Goal: Task Accomplishment & Management: Manage account settings

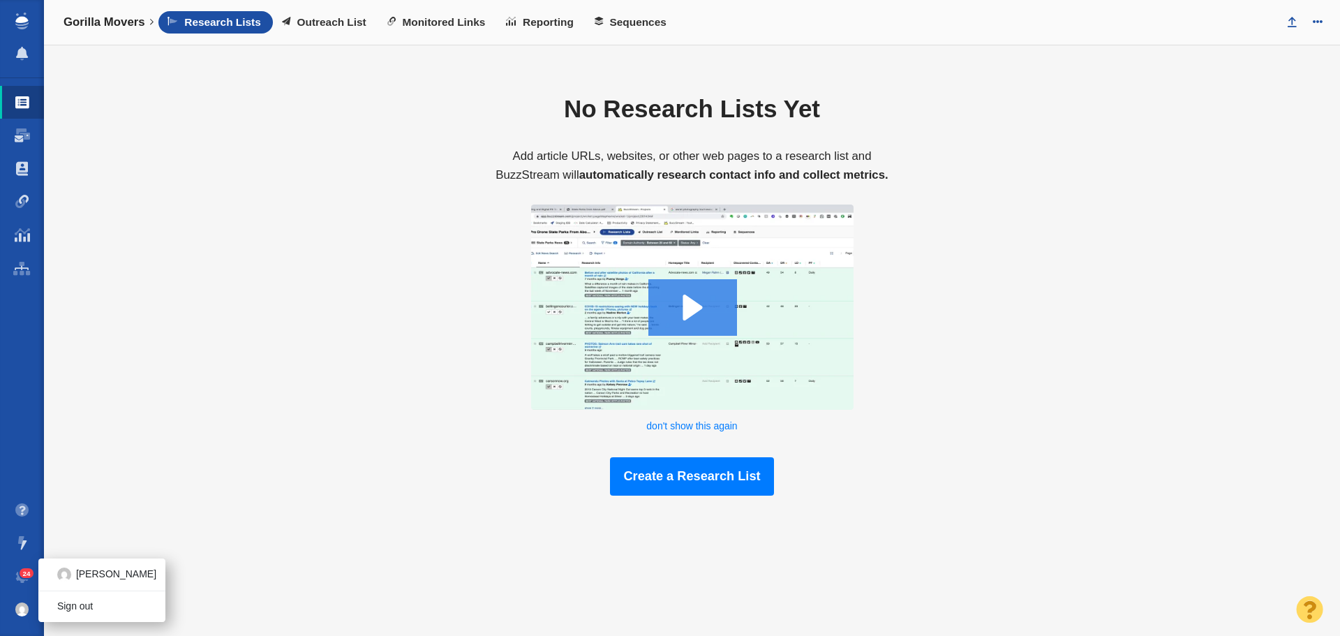
click at [22, 604] on img at bounding box center [22, 609] width 14 height 14
click at [20, 574] on span "24" at bounding box center [27, 573] width 15 height 10
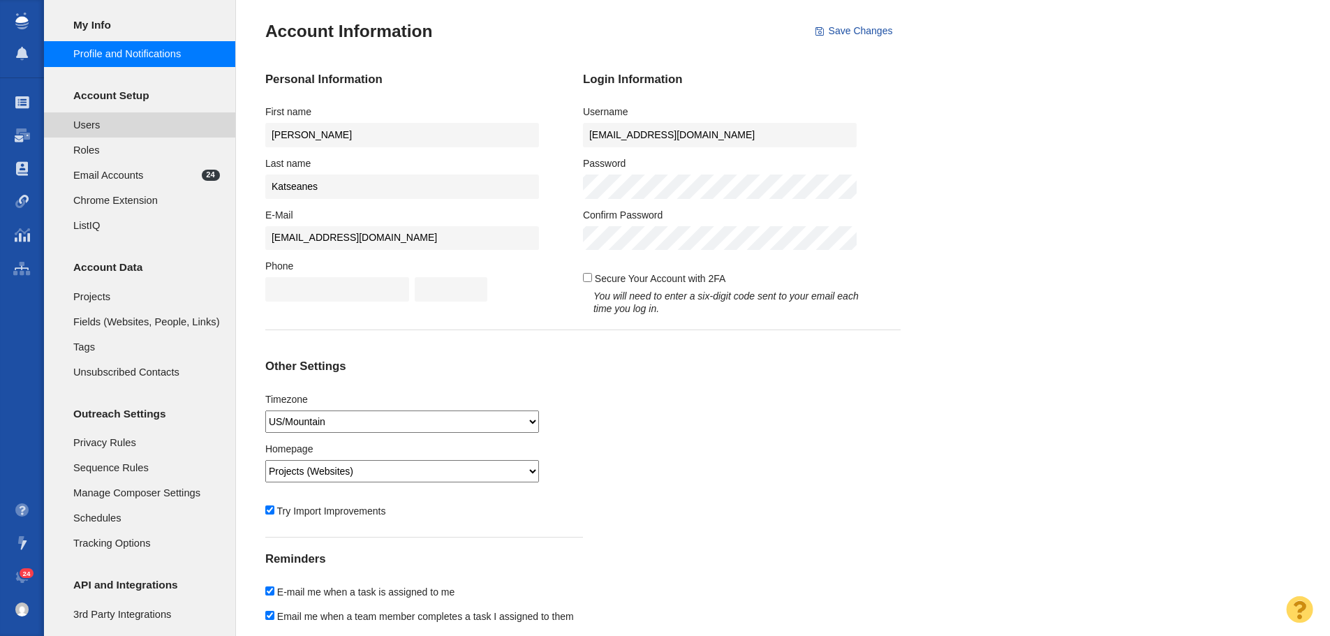
click at [114, 120] on span "Users" at bounding box center [146, 124] width 147 height 15
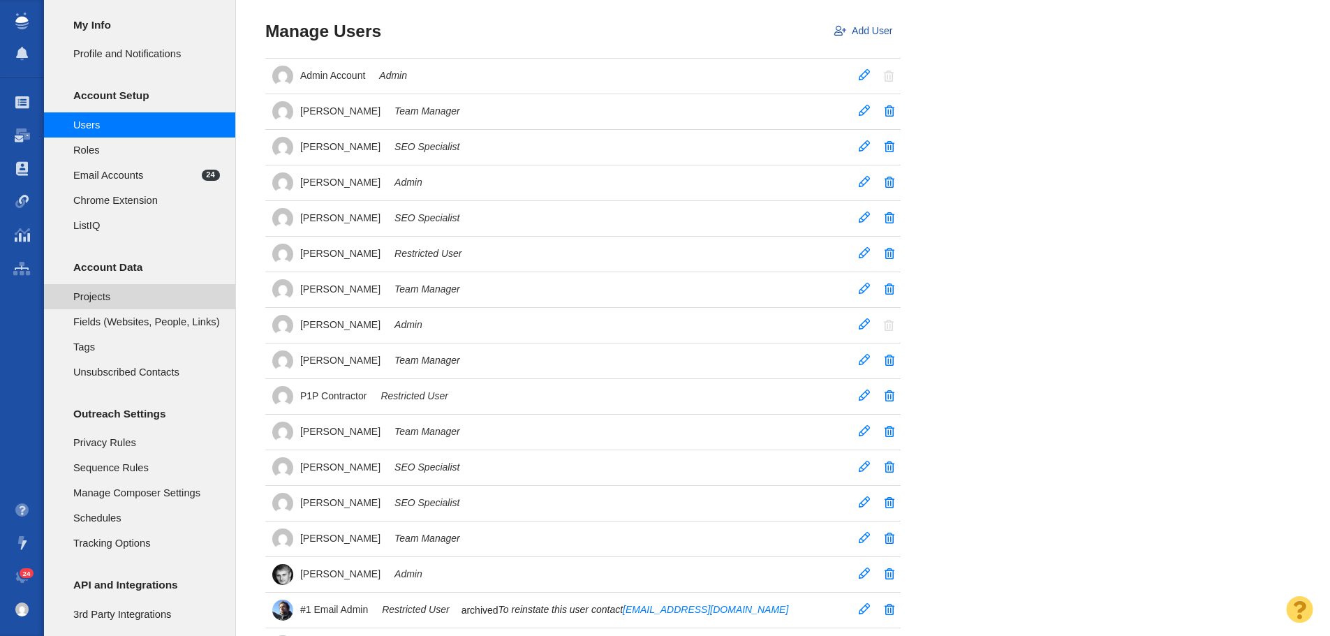
click at [121, 290] on span "Projects" at bounding box center [146, 296] width 147 height 15
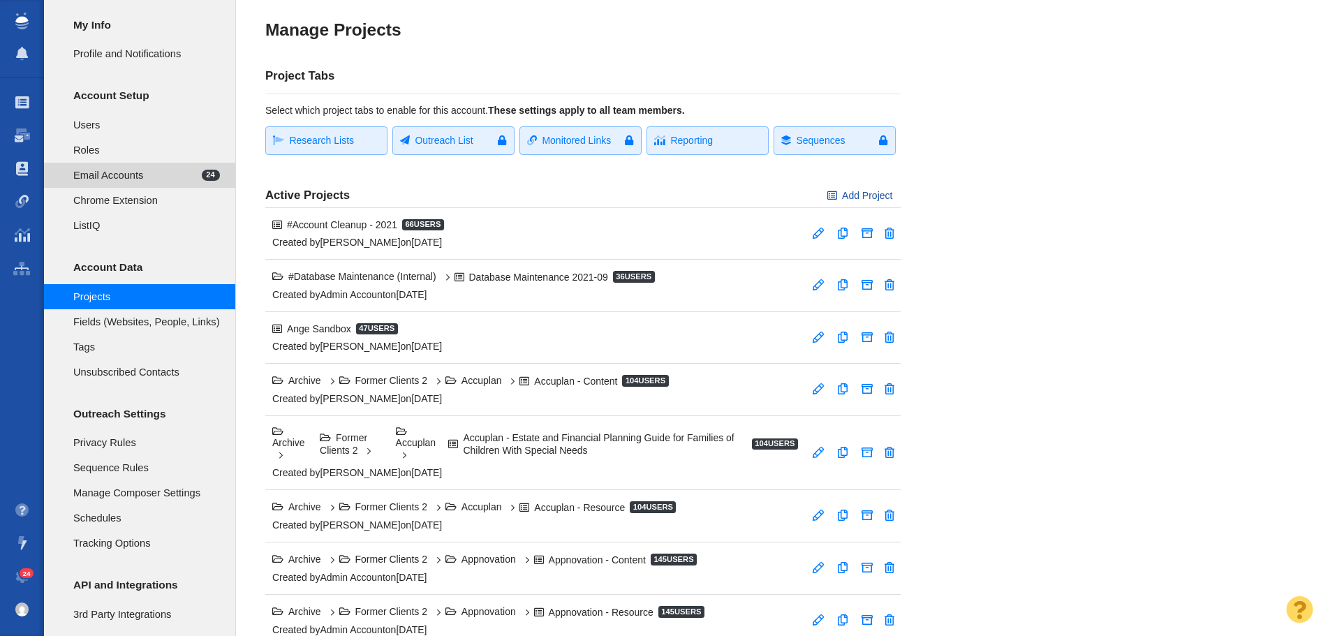
click at [160, 172] on span "Email Accounts" at bounding box center [137, 175] width 128 height 15
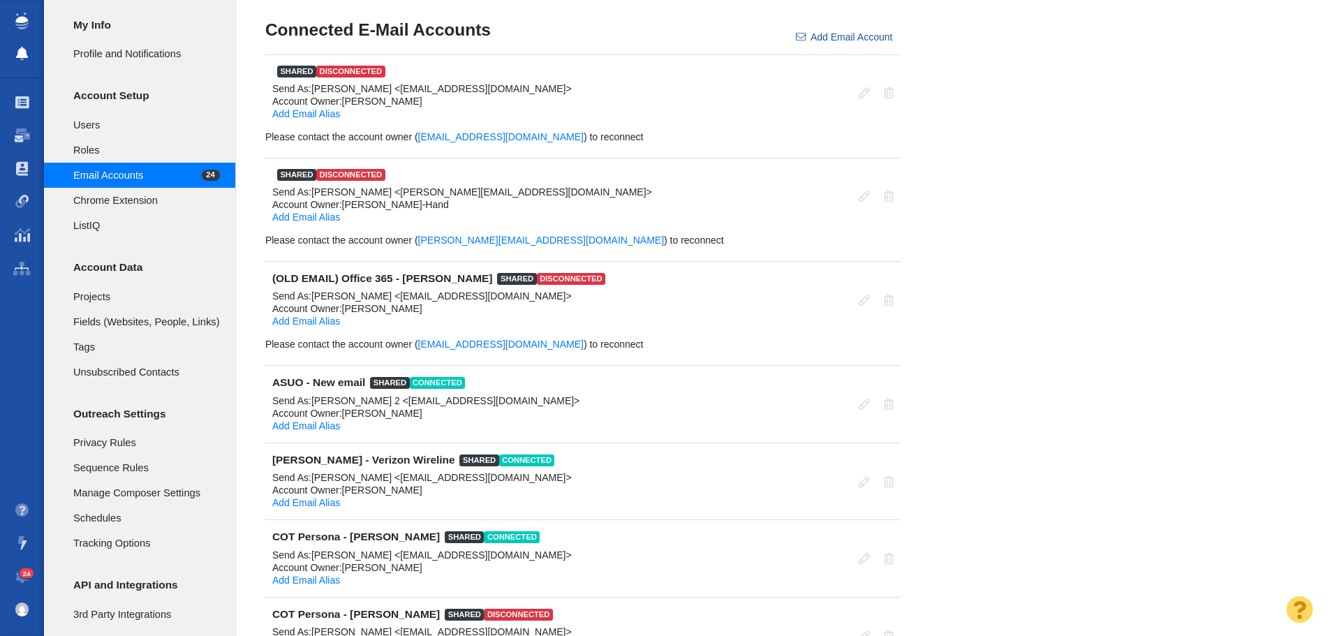
click at [22, 49] on span at bounding box center [22, 54] width 12 height 14
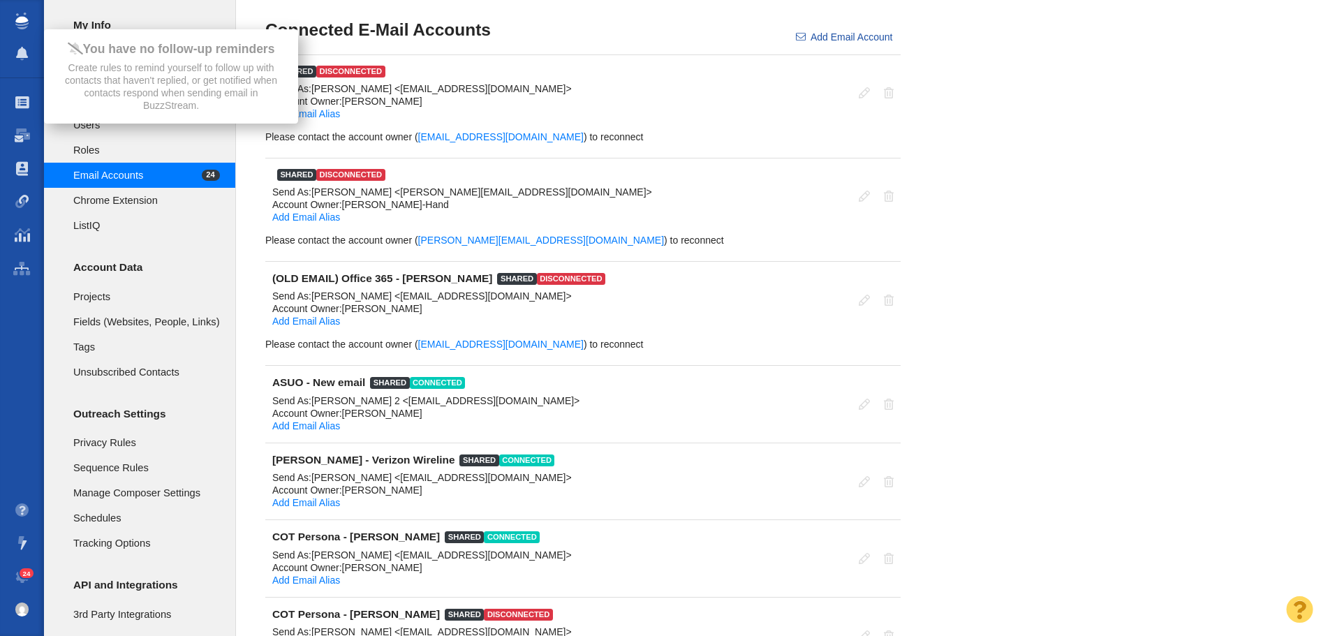
click at [13, 19] on link at bounding box center [22, 20] width 44 height 11
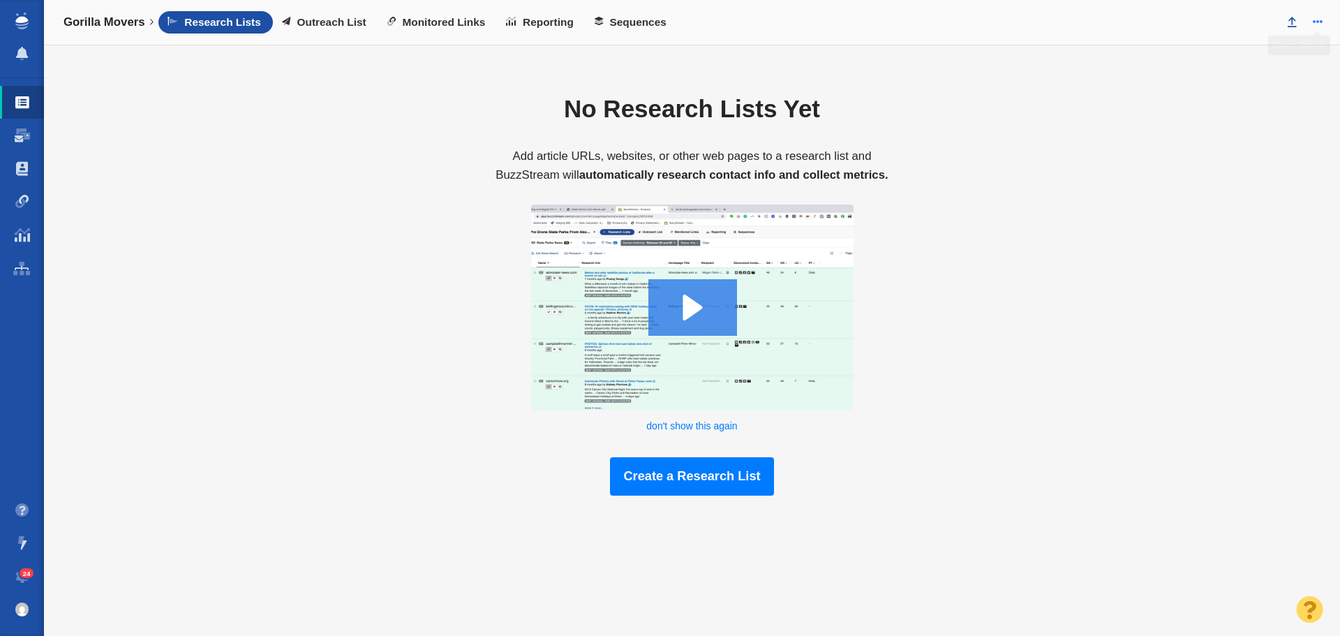
click at [1321, 24] on span at bounding box center [1318, 22] width 10 height 10
click at [1018, 161] on div "No Research Lists Yet Add article URLs, websites, or other web pages to a resea…" at bounding box center [692, 285] width 1296 height 480
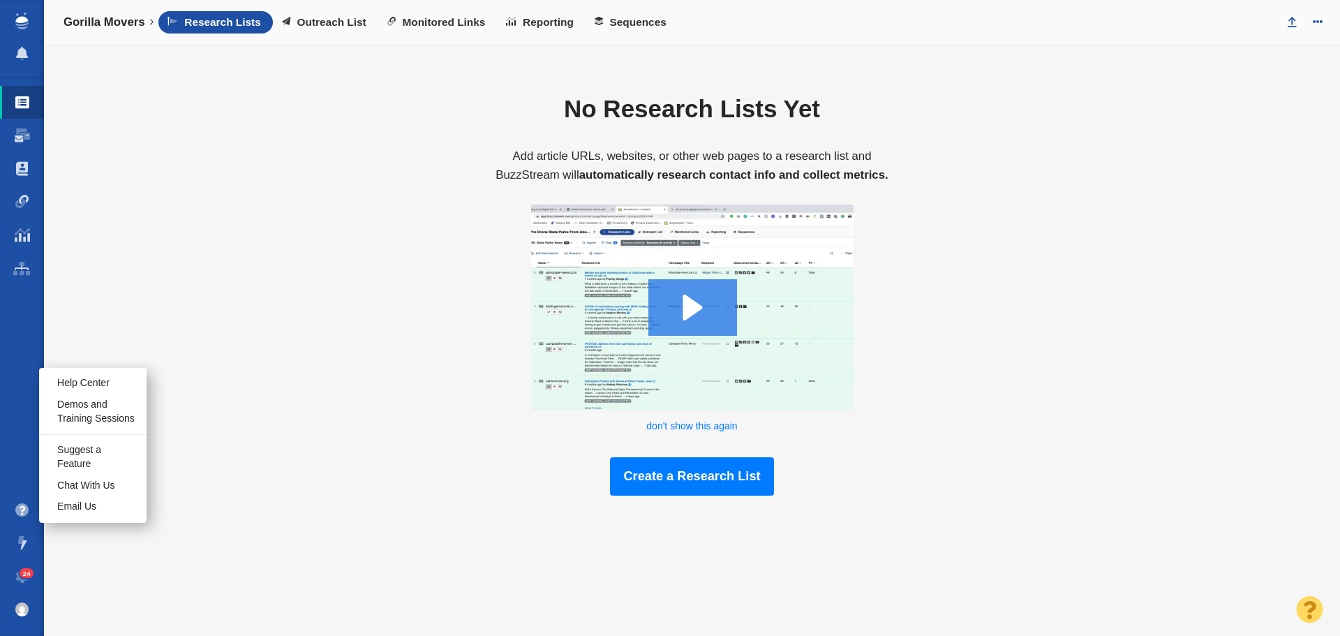
click at [16, 509] on span at bounding box center [22, 510] width 14 height 14
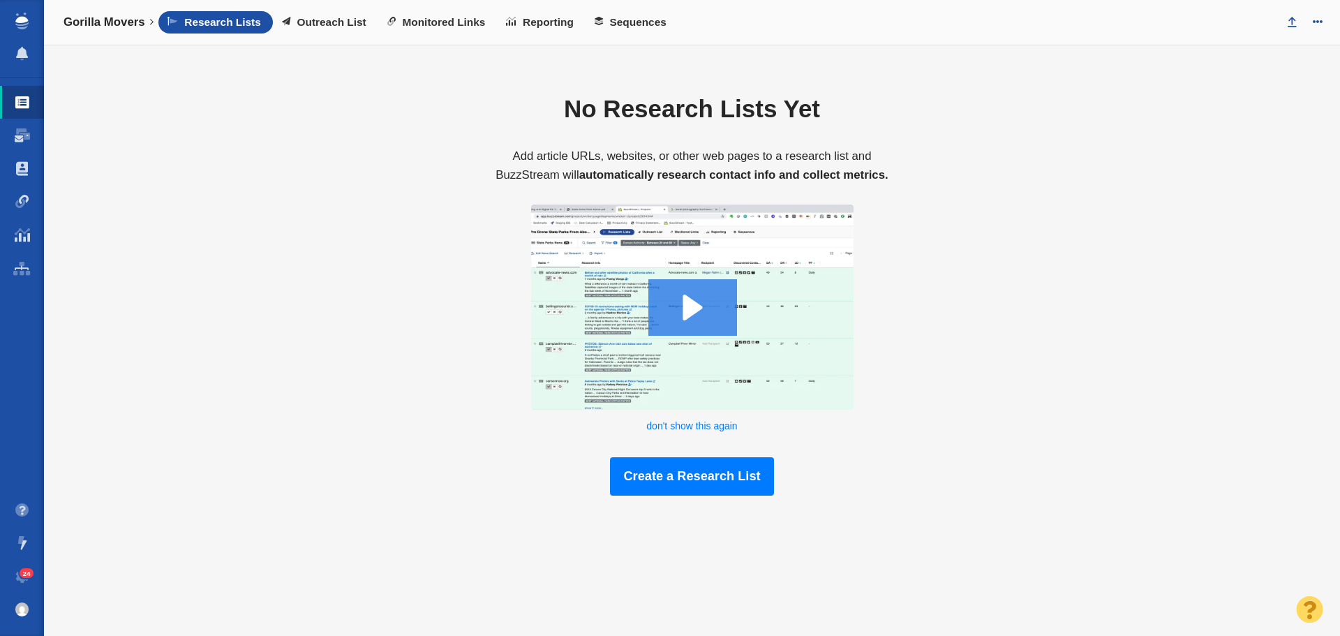
click at [8, 614] on ul "Help Center Demos and Training Sessions Suggest a Feature Chat With Us Email Us…" at bounding box center [22, 559] width 44 height 133
click at [16, 612] on img at bounding box center [22, 609] width 14 height 14
click at [19, 577] on span at bounding box center [22, 577] width 14 height 14
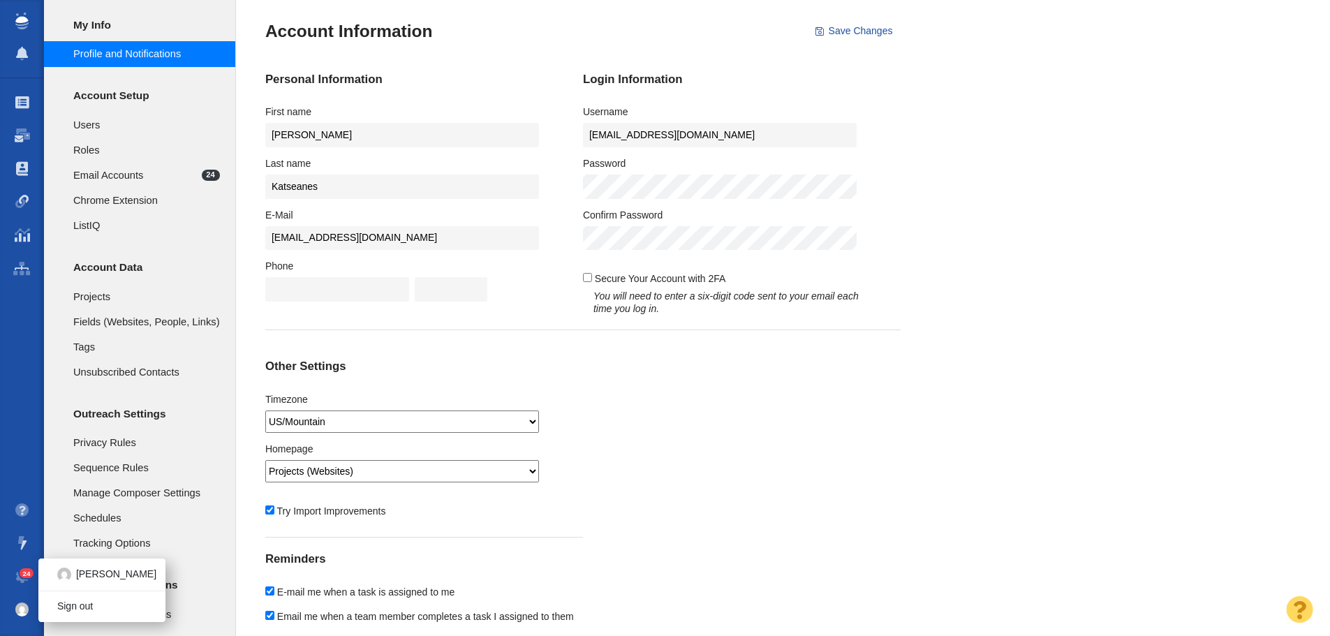
click at [19, 602] on link "24" at bounding box center [22, 610] width 14 height 34
click at [88, 572] on span "[PERSON_NAME]" at bounding box center [116, 574] width 80 height 14
click at [799, 532] on div "Personal Information First name Nick Last name Katseanes E-Mail nkats@pageonepo…" at bounding box center [582, 384] width 635 height 682
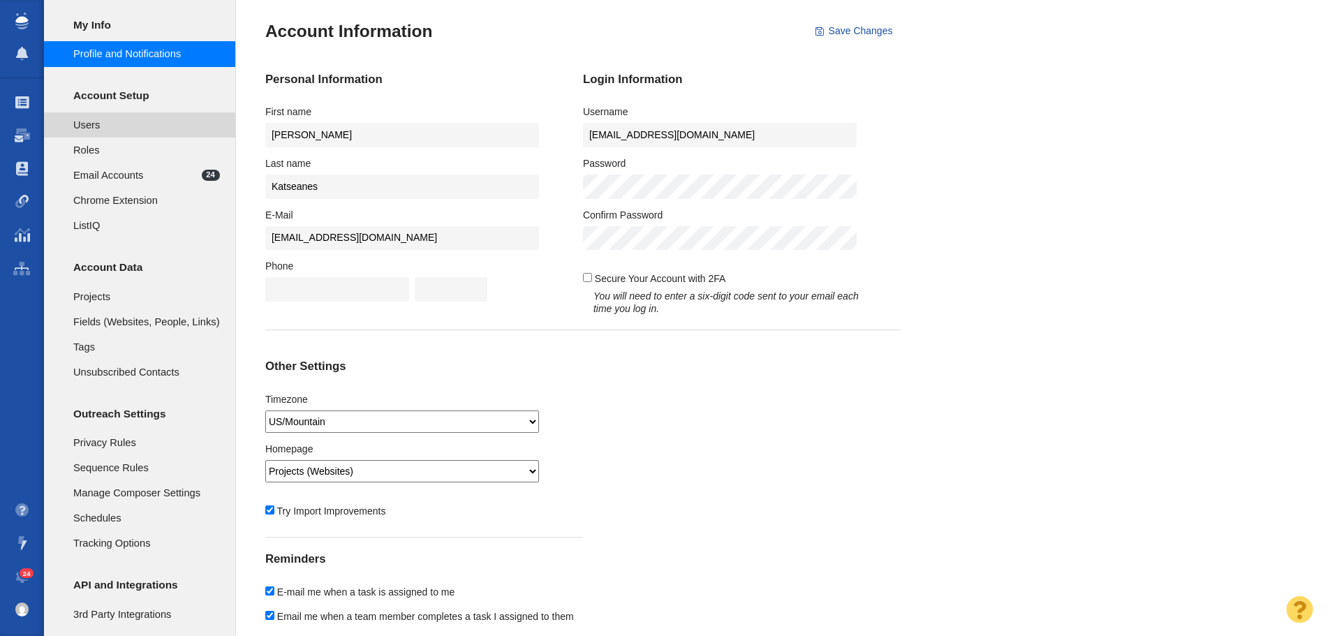
click at [123, 131] on span "Users" at bounding box center [146, 124] width 147 height 15
